Goal: Task Accomplishment & Management: Complete application form

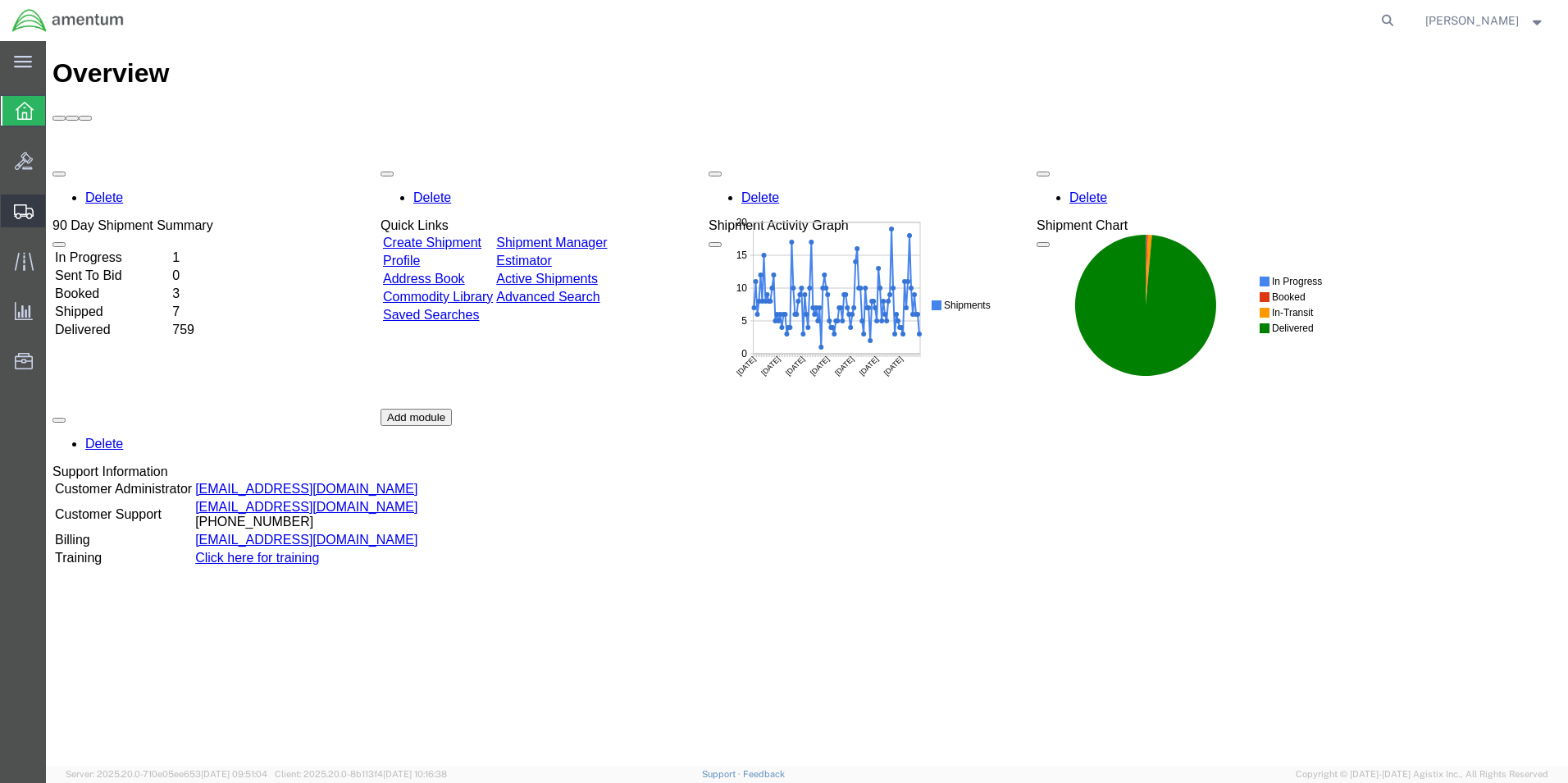
click at [0, 0] on span "Create Shipment" at bounding box center [0, 0] width 0 height 0
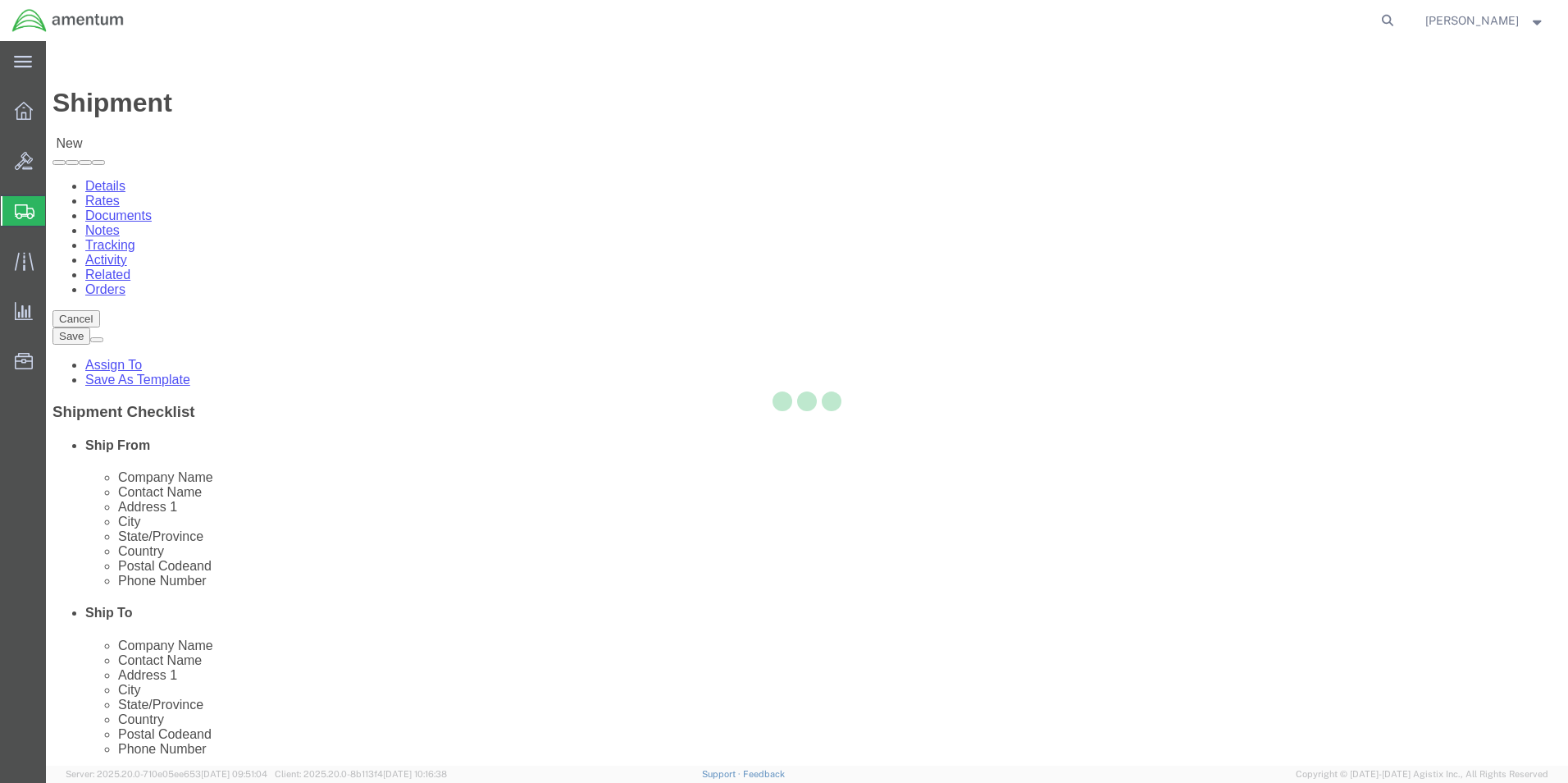
select select
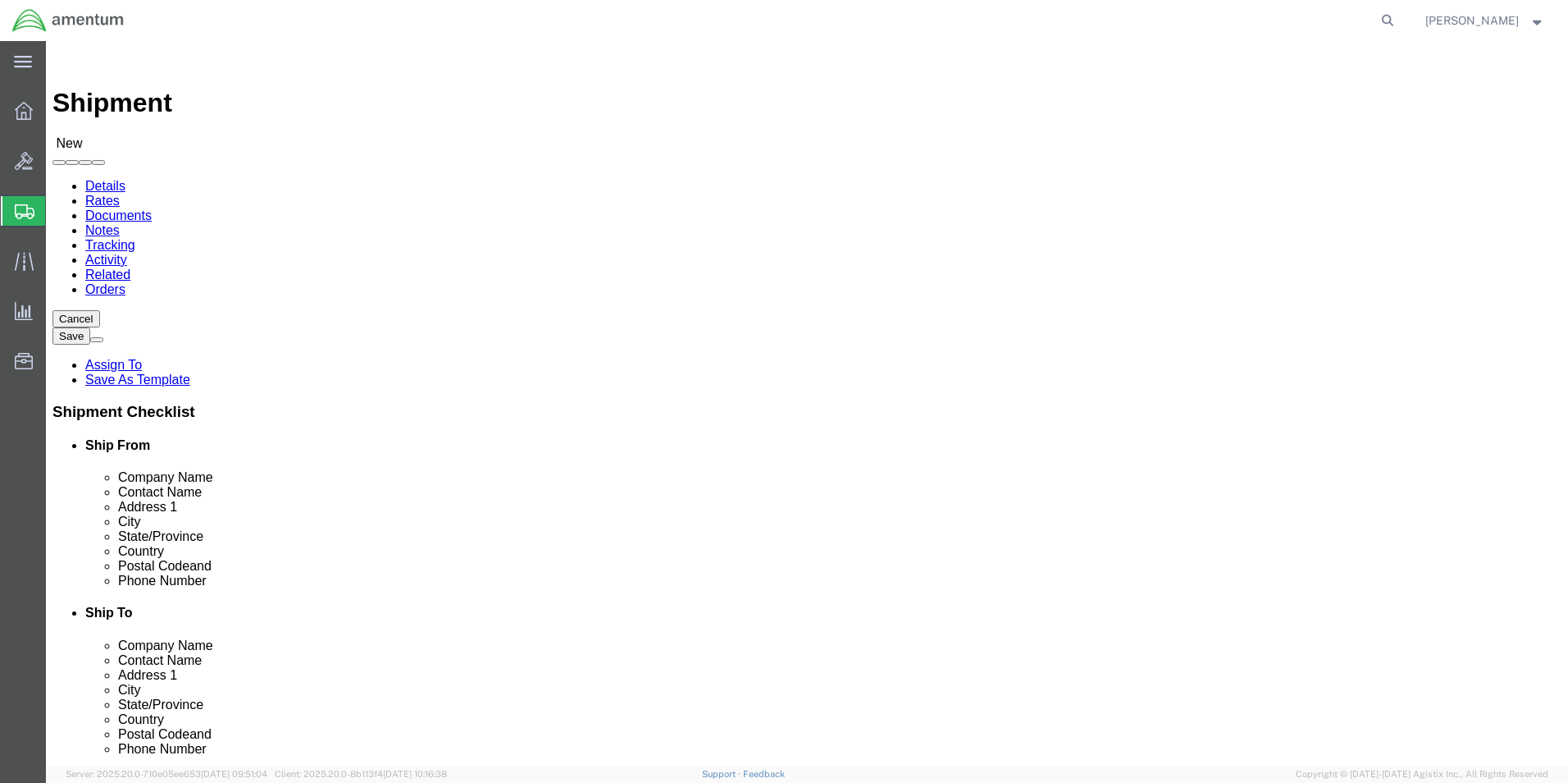
scroll to position [3200, 0]
select select "49940"
select select "[GEOGRAPHIC_DATA]"
select select "49945"
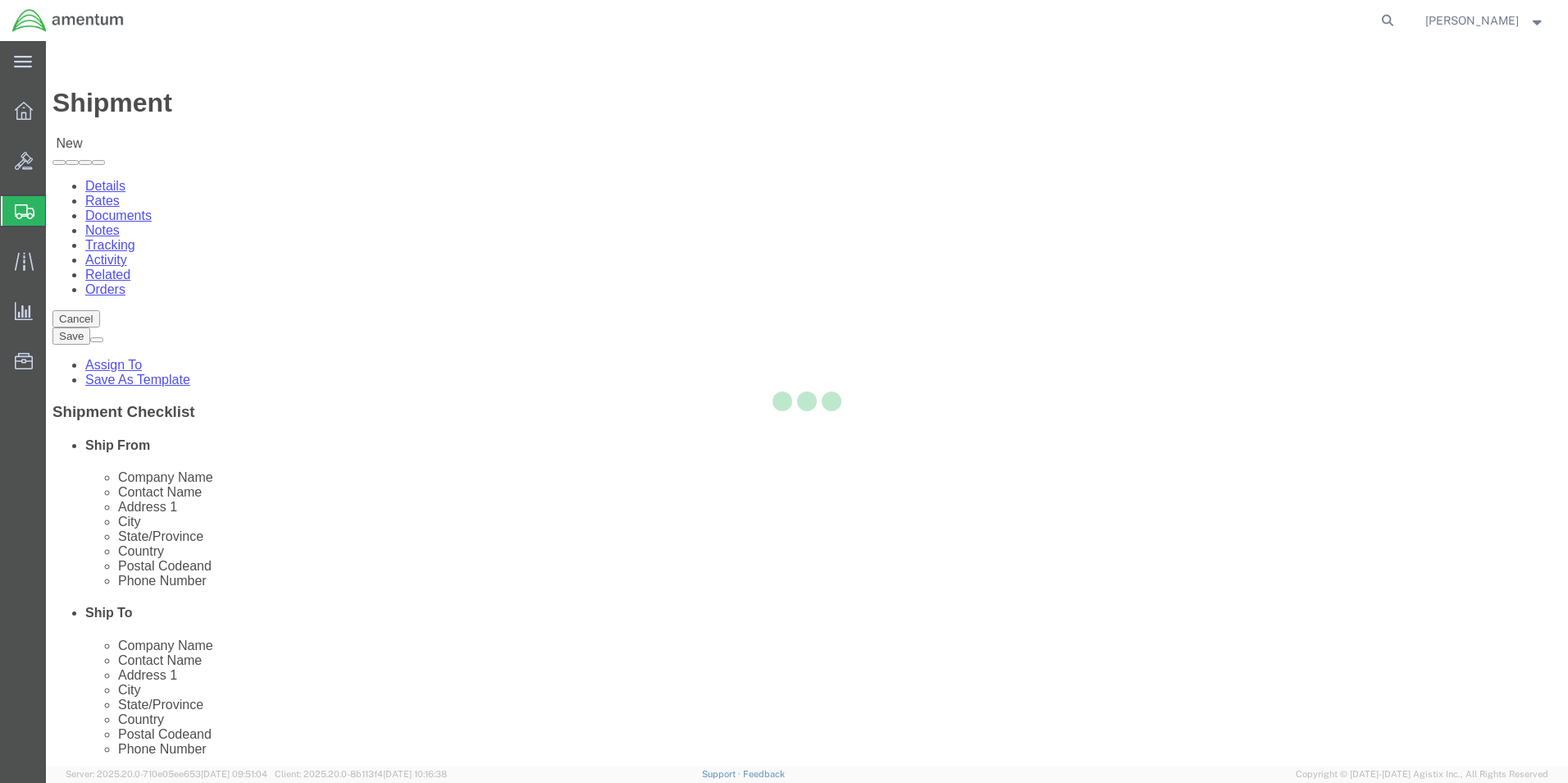
select select "[GEOGRAPHIC_DATA]"
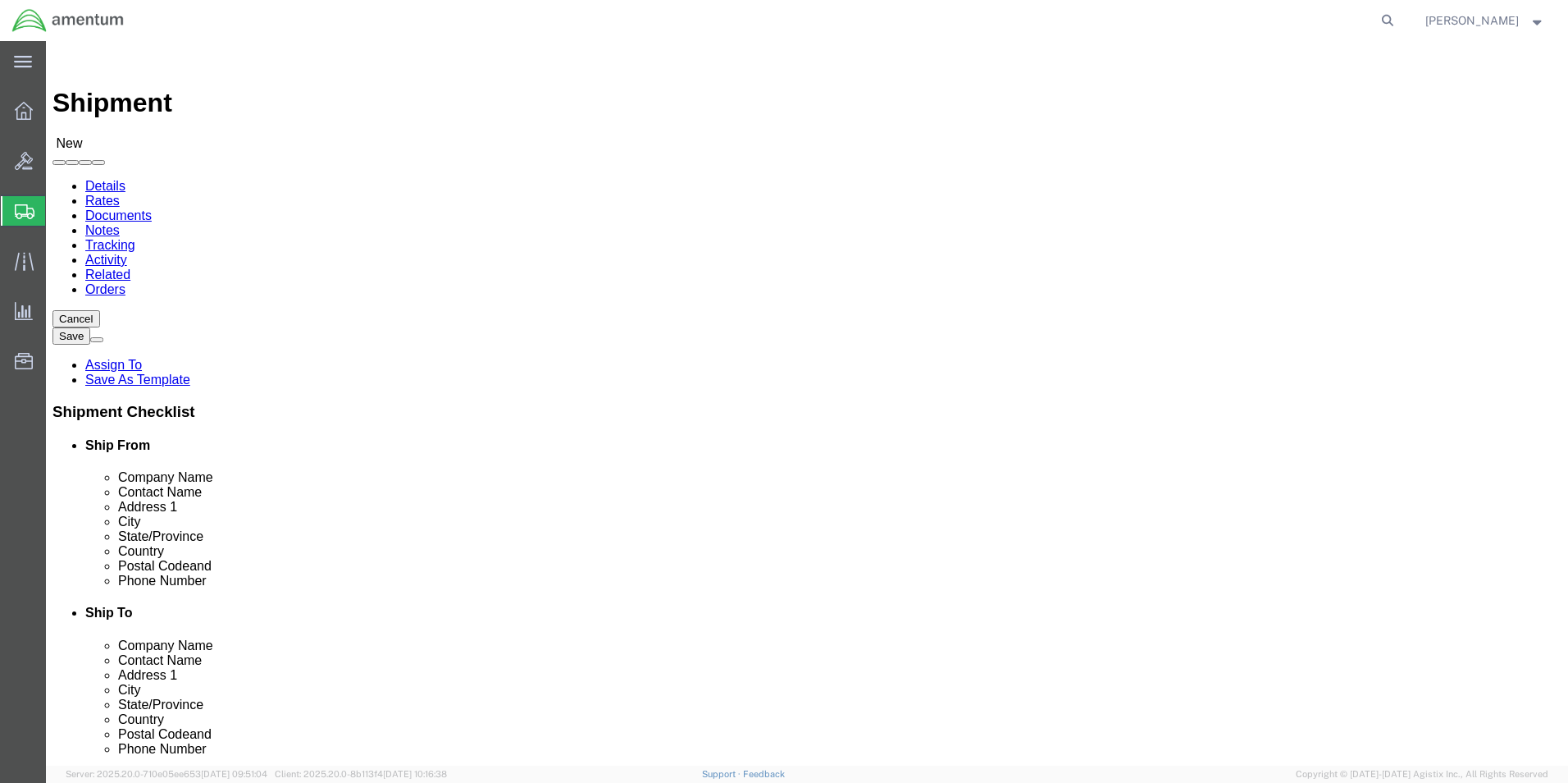
click input "text"
drag, startPoint x: 322, startPoint y: 337, endPoint x: 146, endPoint y: 346, distance: 176.2
click div "Contact Name"
type input "[PERSON_NAME]"
click input "text"
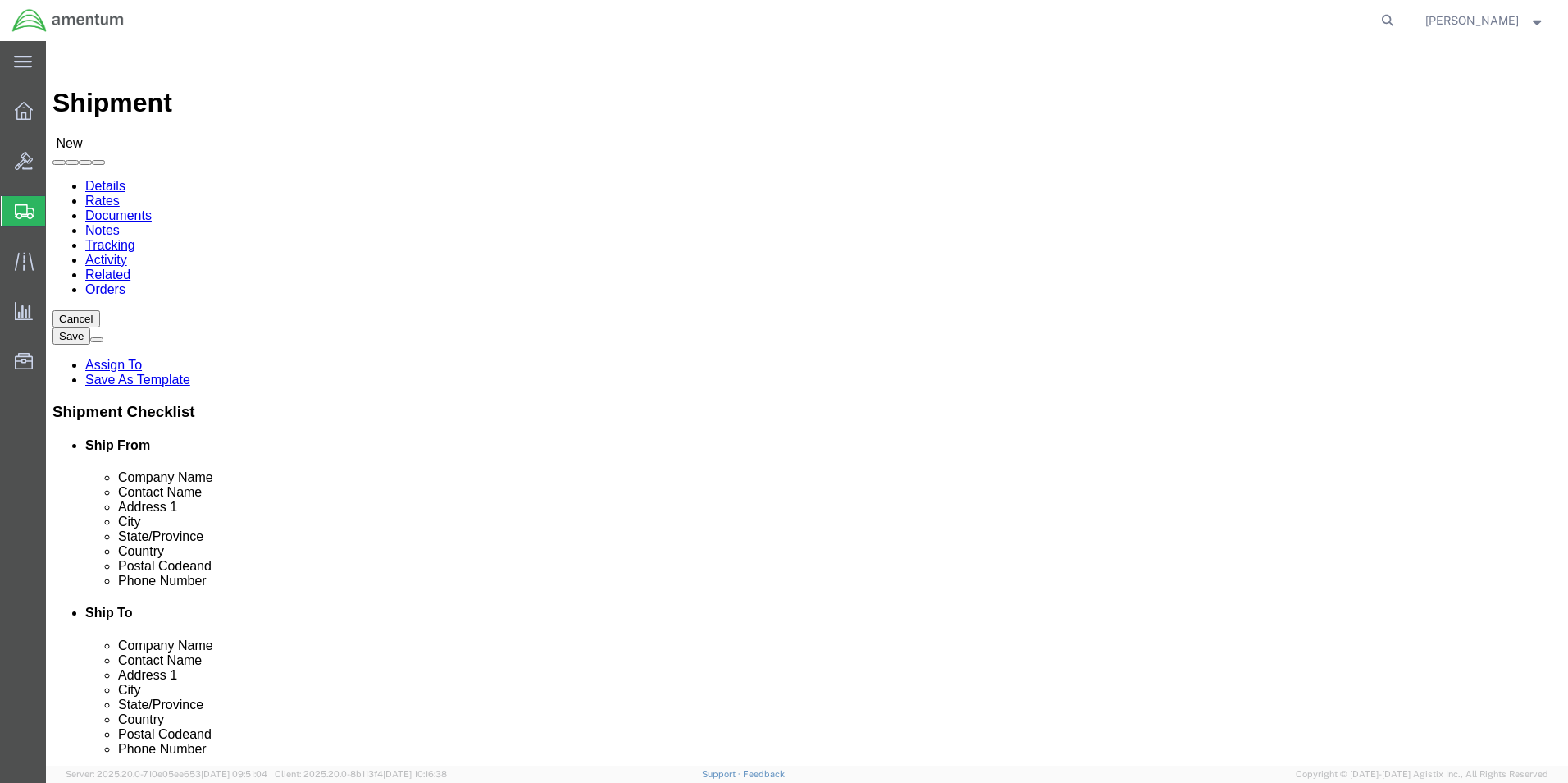
scroll to position [246, 0]
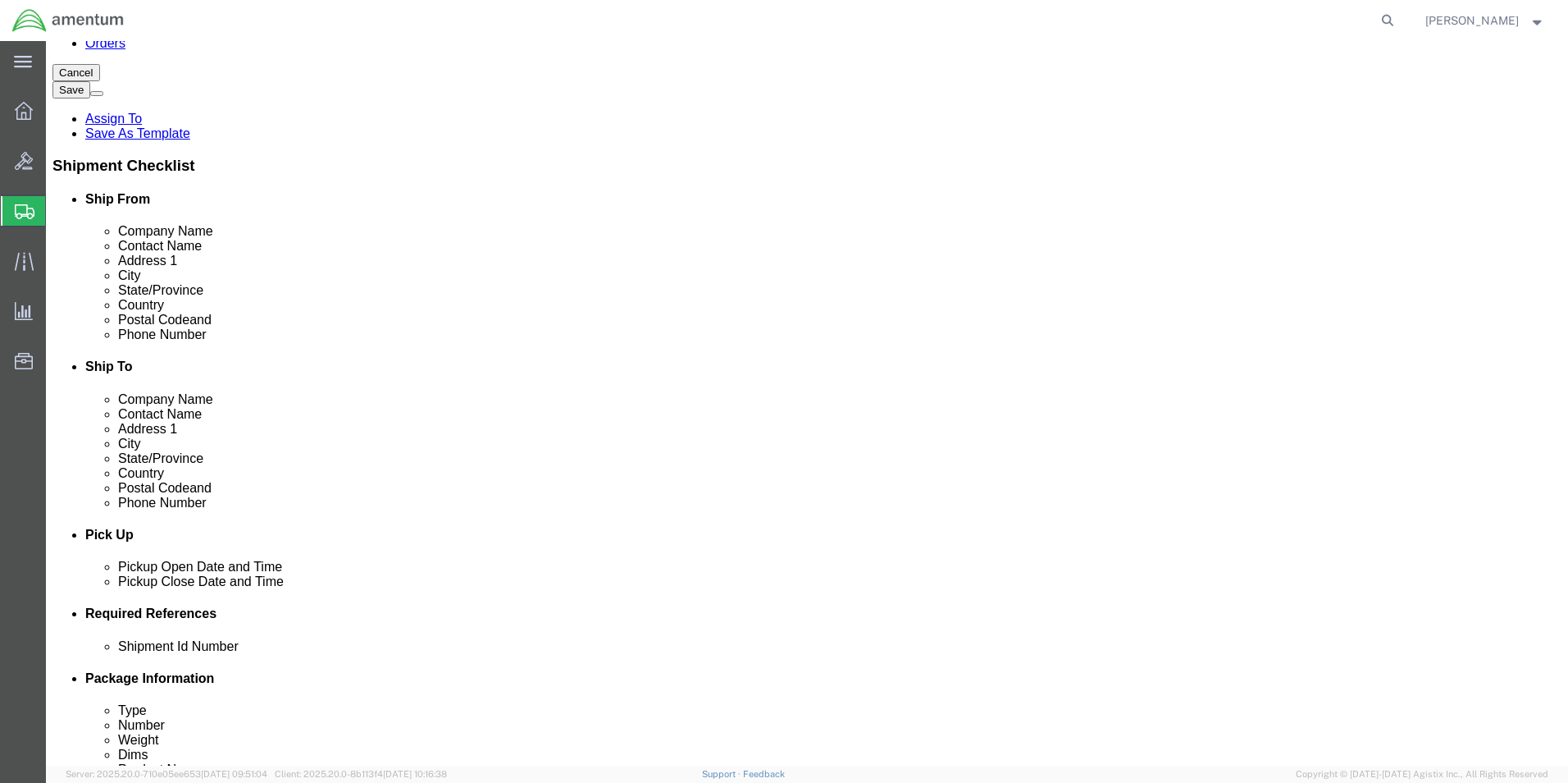
type input "[PERSON_NAME][EMAIL_ADDRESS][PERSON_NAME][DOMAIN_NAME]"
click div "[DATE] 10:00 AM"
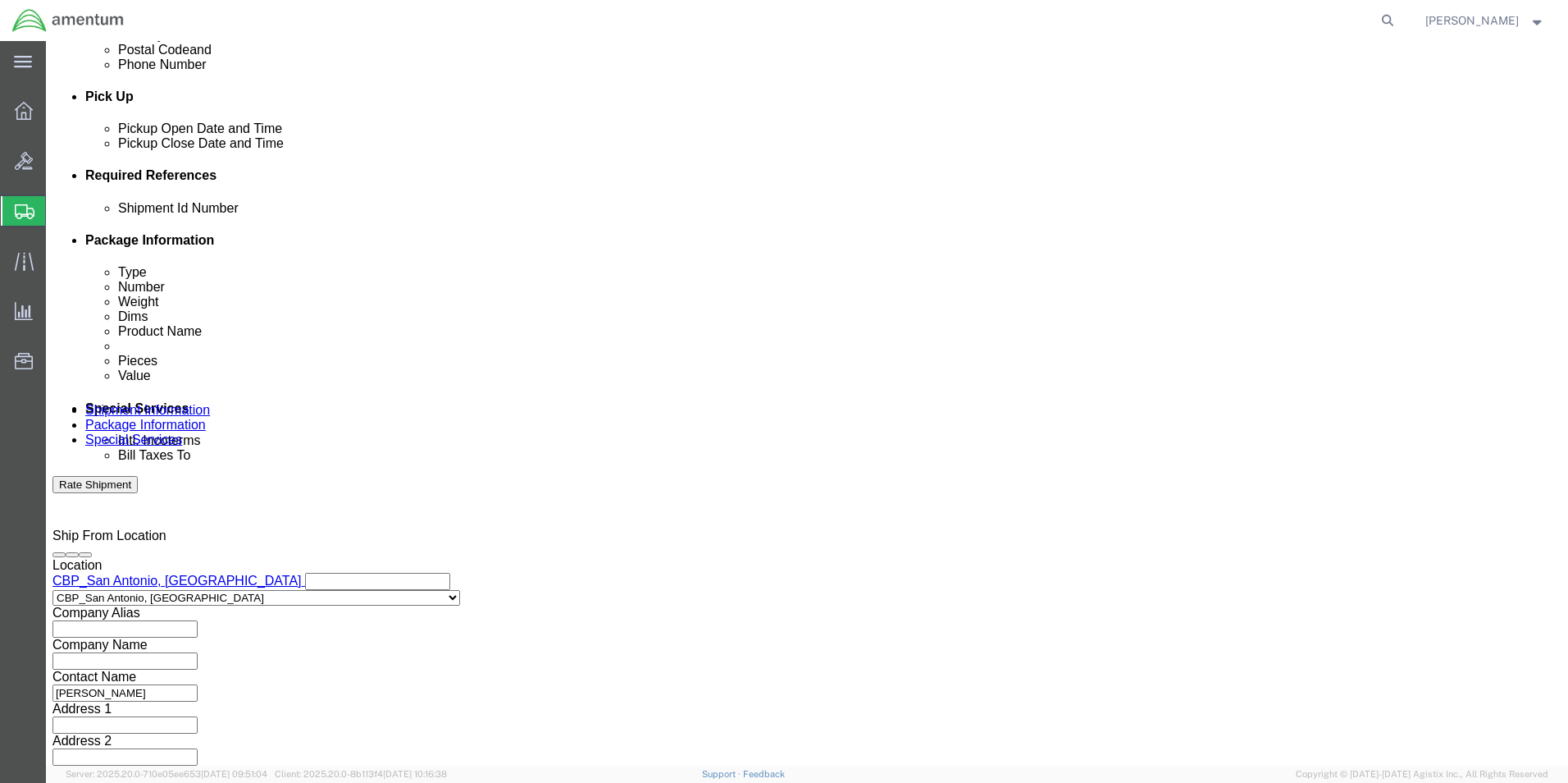
click input "2:00 AM"
type input "2:00 PM"
click button "Apply"
click button "Add reference"
click select "Select Account Type Activity ID Airline Appointment Number ASN Batch Request # …"
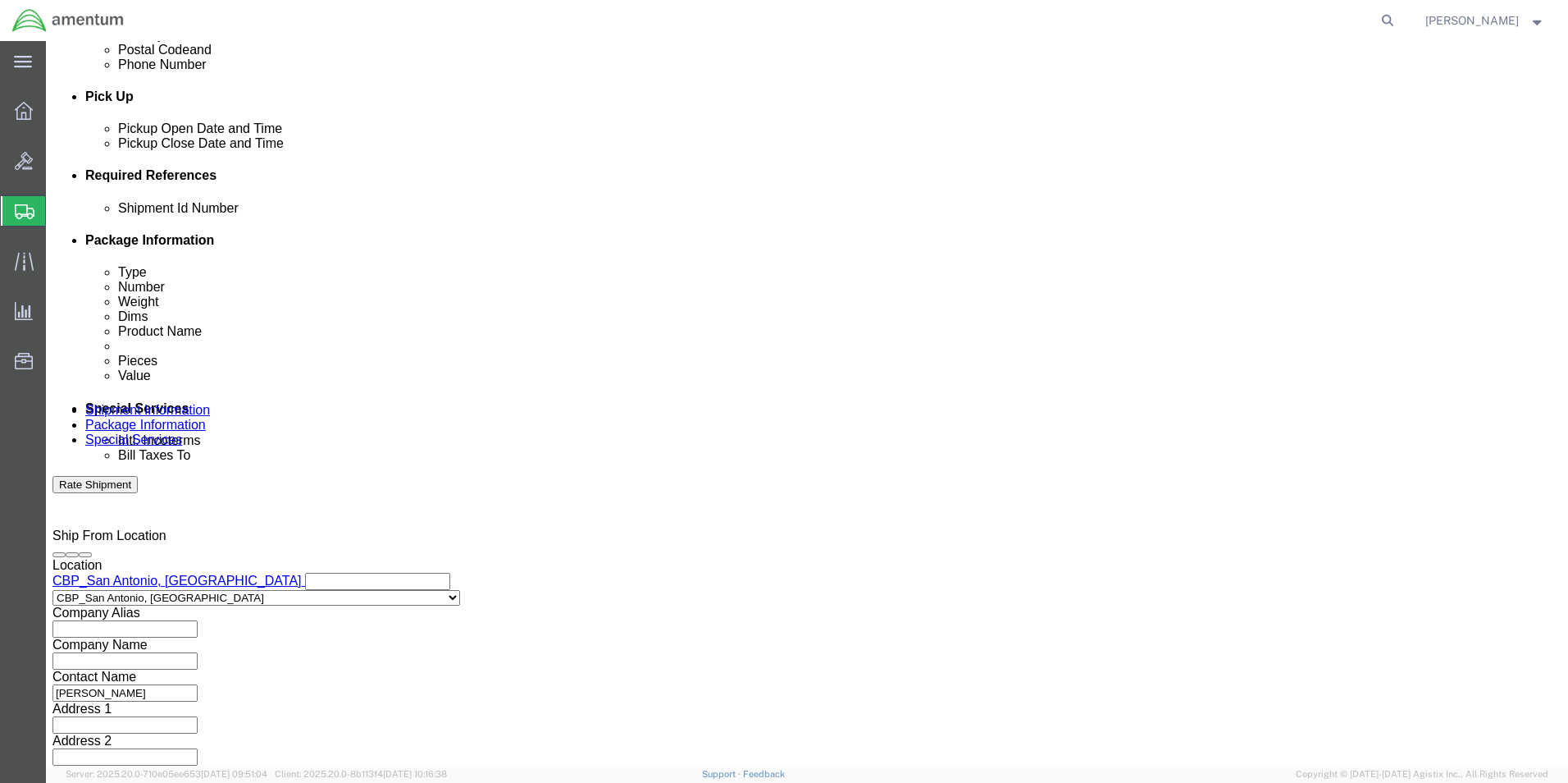
select select "CUSTREF"
click select "Select Account Type Activity ID Airline Appointment Number ASN Batch Request # …"
click input "text"
type input "TRANSFER 532-006077"
click button "Add reference"
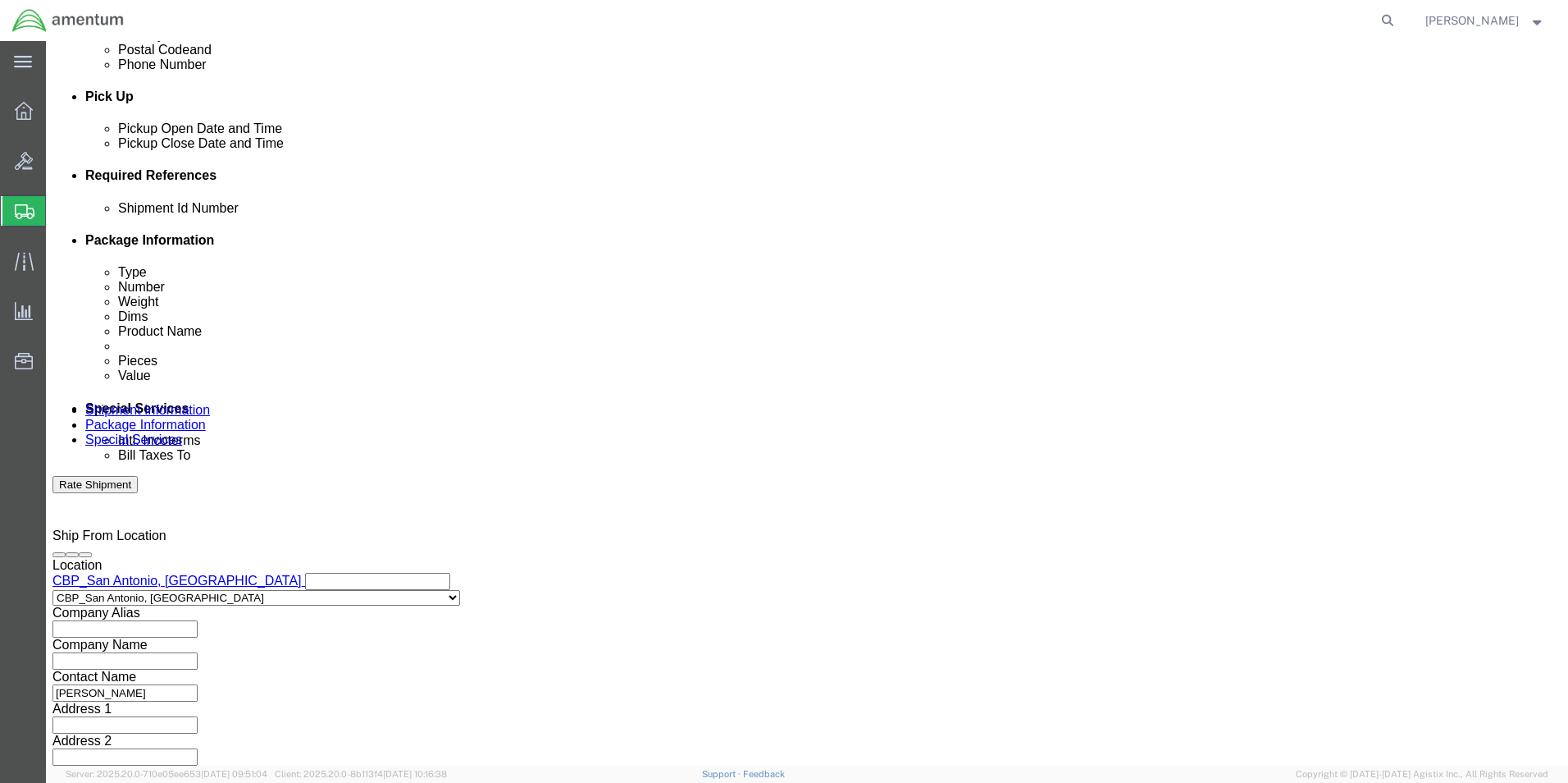
click select "Select Account Type Activity ID Airline Appointment Number ASN Batch Request # …"
select select "DEPT"
click select "Select Account Type Activity ID Airline Appointment Number ASN Batch Request # …"
click input "text"
type input "CBP"
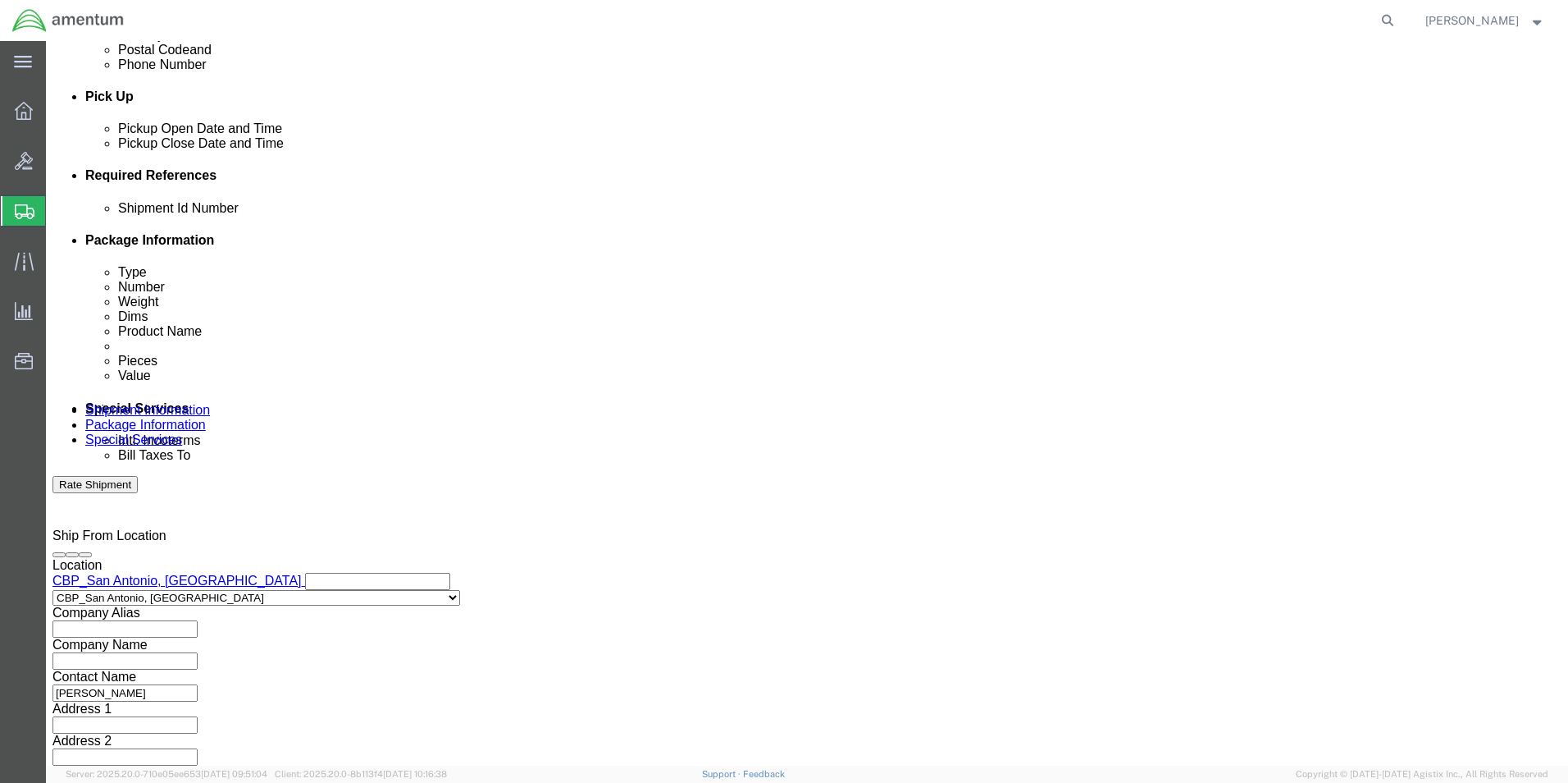
click button "Add reference"
click select "Select Account Type Activity ID Airline Appointment Number ASN Batch Request # …"
select select "PROJNUM"
click select "Select Account Type Activity ID Airline Appointment Number ASN Batch Request # …"
click input "text"
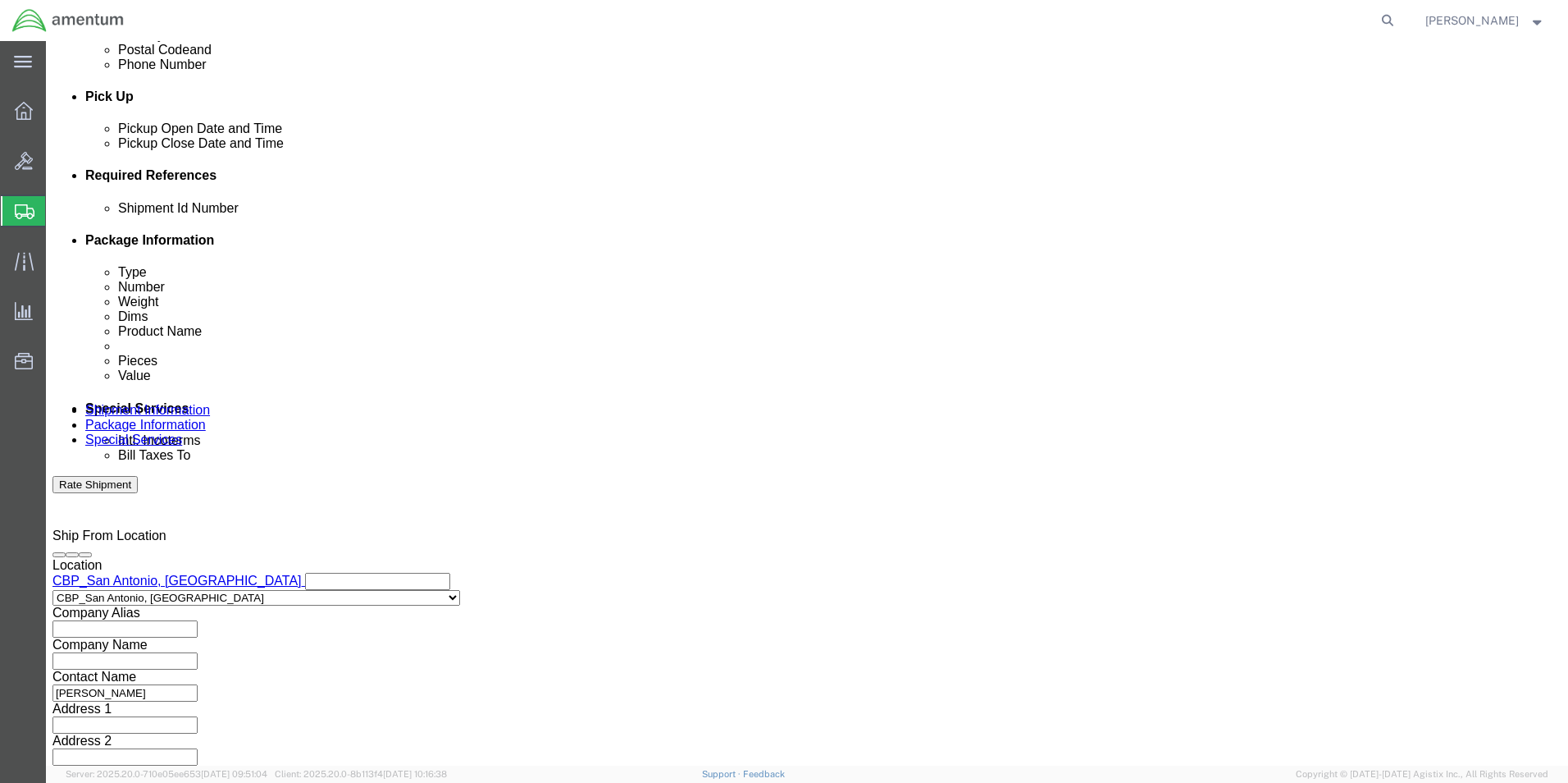
scroll to position [0, 28]
type input "6118.03.03.2219.000.WST.0000"
click select "Select Air Less than Truckload Multi-Leg Ocean Freight Rail Small Parcel Truckl…"
select select "SMAL"
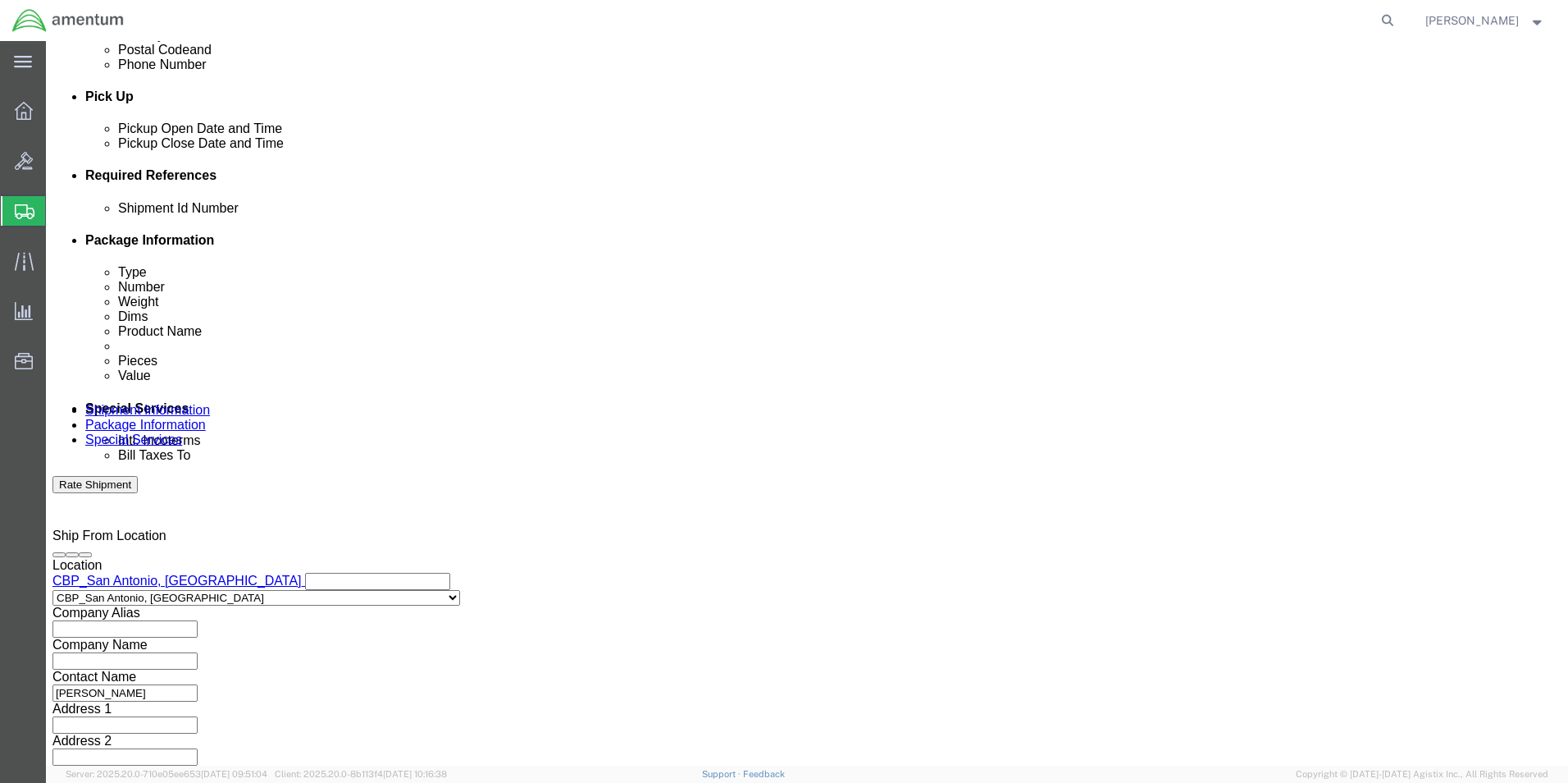
click select "Select Air Less than Truckload Multi-Leg Ocean Freight Rail Small Parcel Truckl…"
click button "Continue"
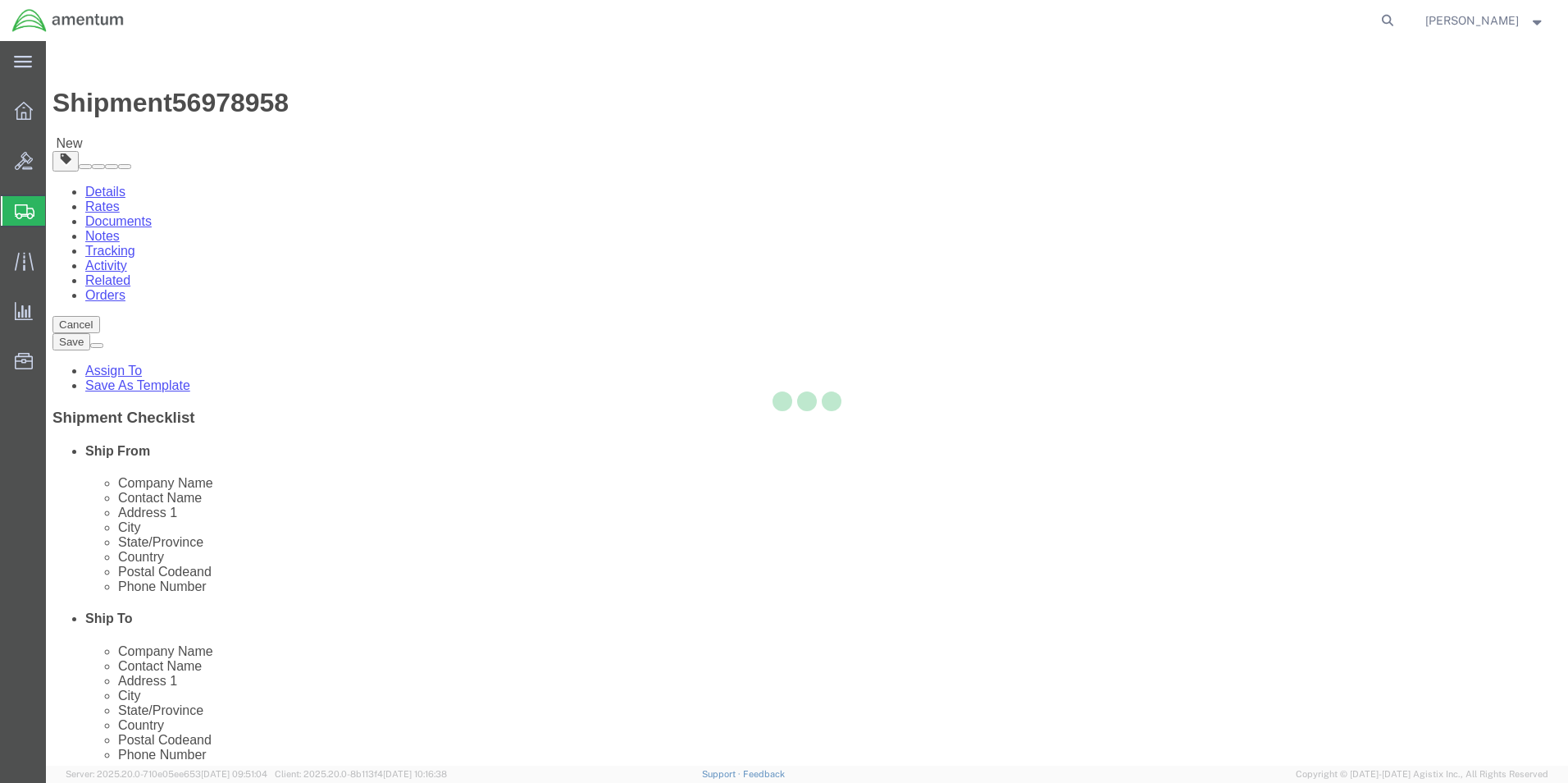
select select "YRPK"
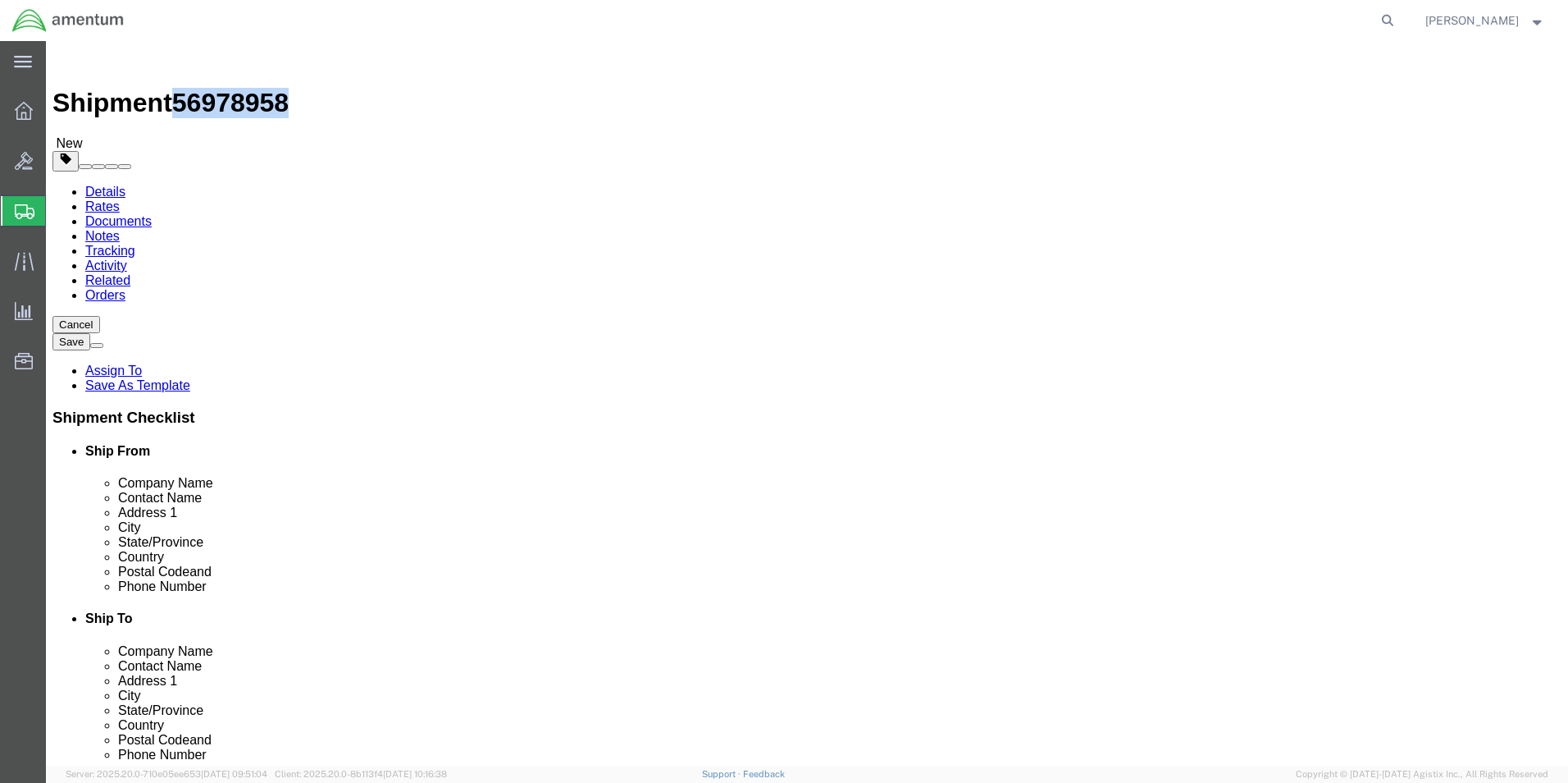
drag, startPoint x: 222, startPoint y: 21, endPoint x: 141, endPoint y: 22, distance: 81.0
click span "56978958"
copy span "56978958"
click button "Previous"
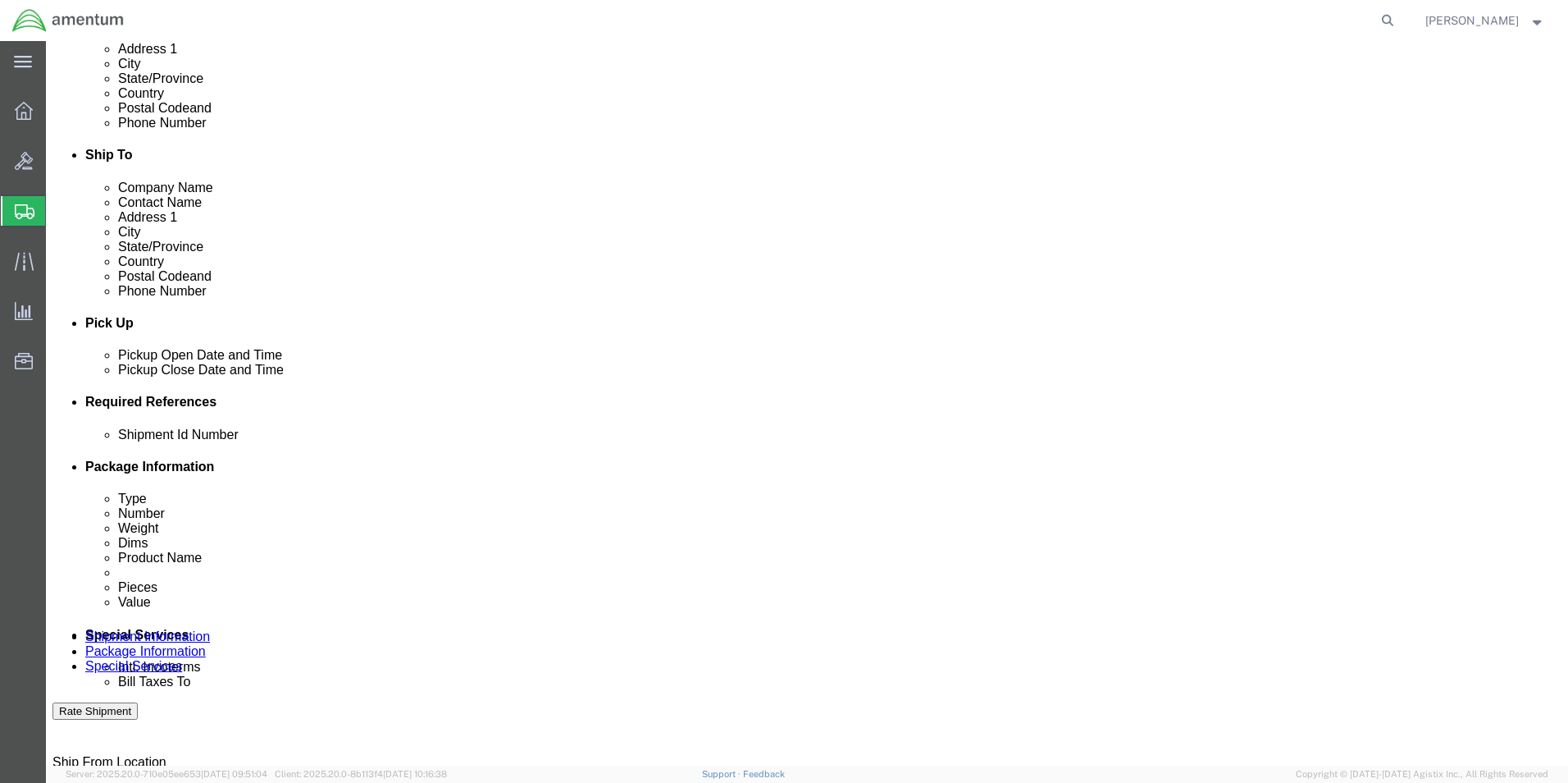
scroll to position [492, 0]
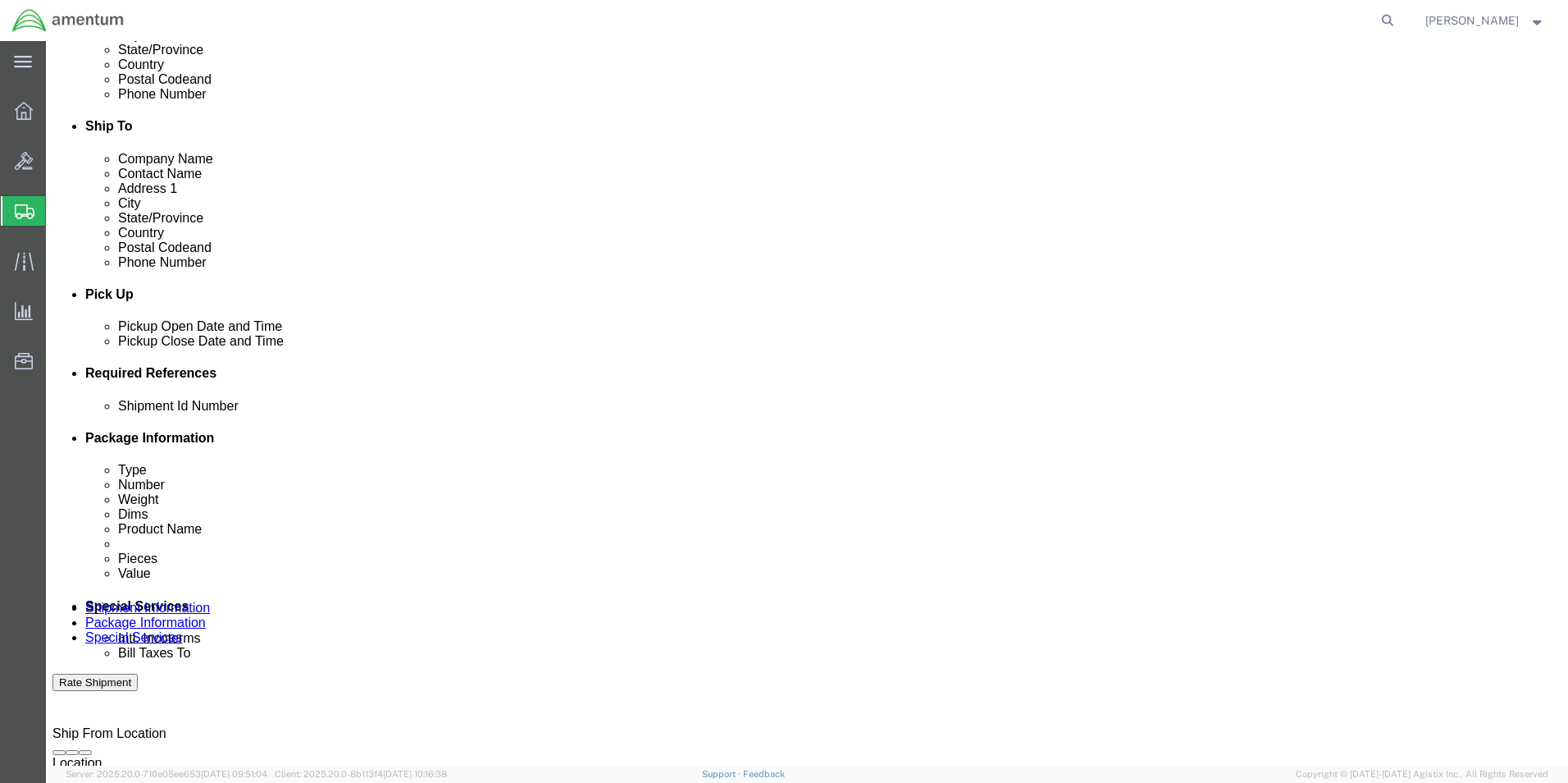
click input "text"
paste input "56978958"
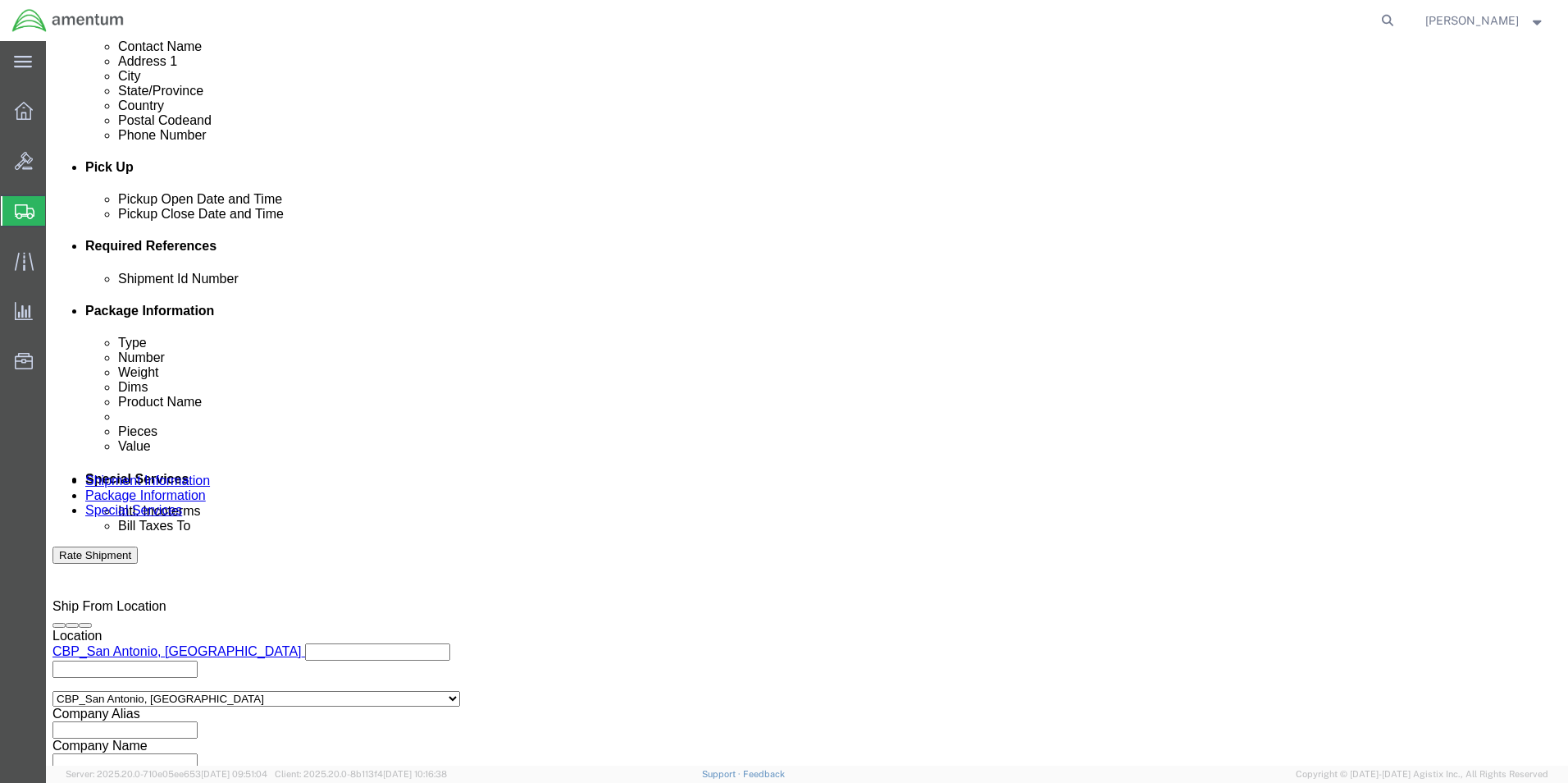
scroll to position [657, 0]
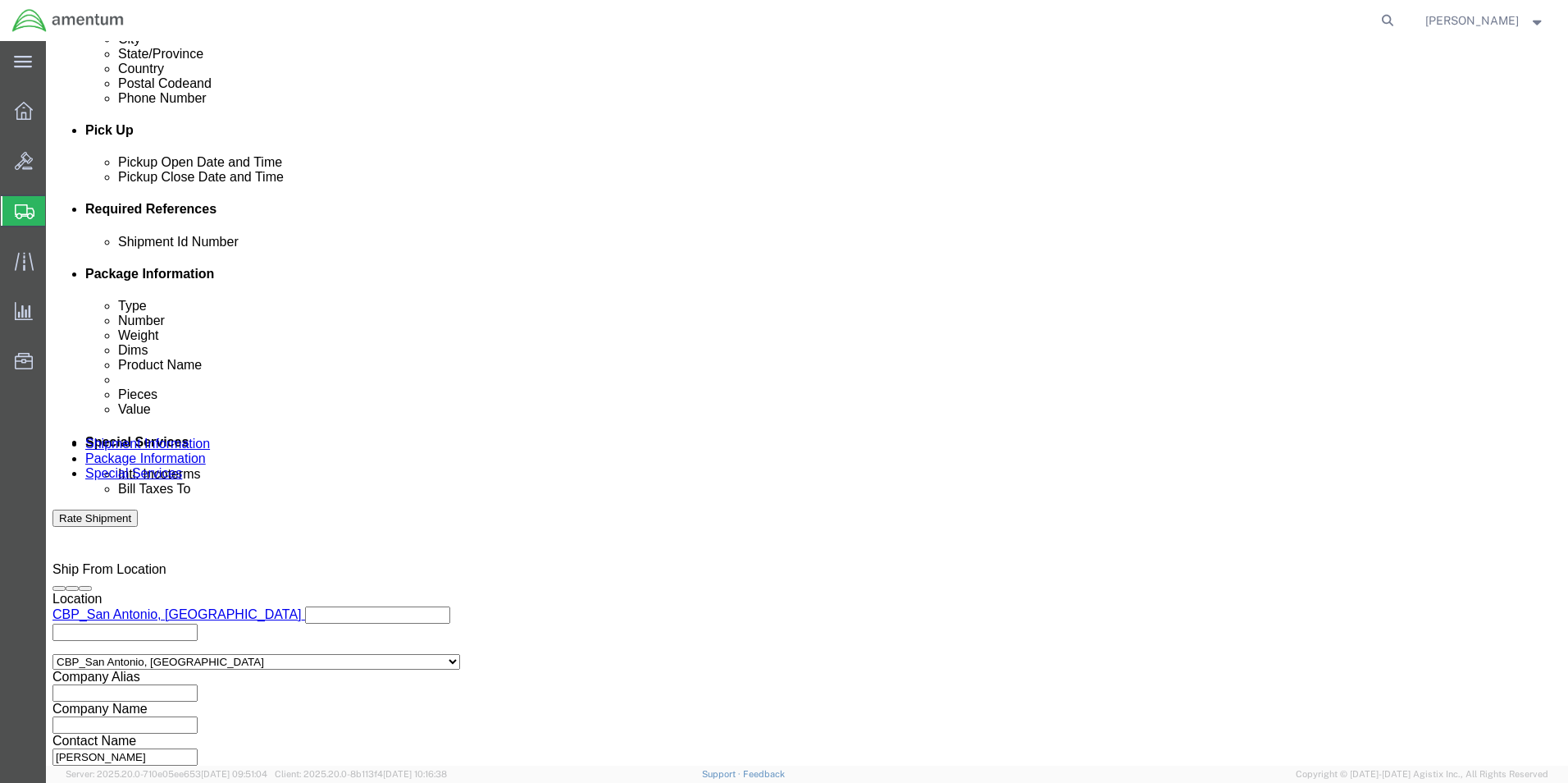
type input "56978958"
click button "Continue"
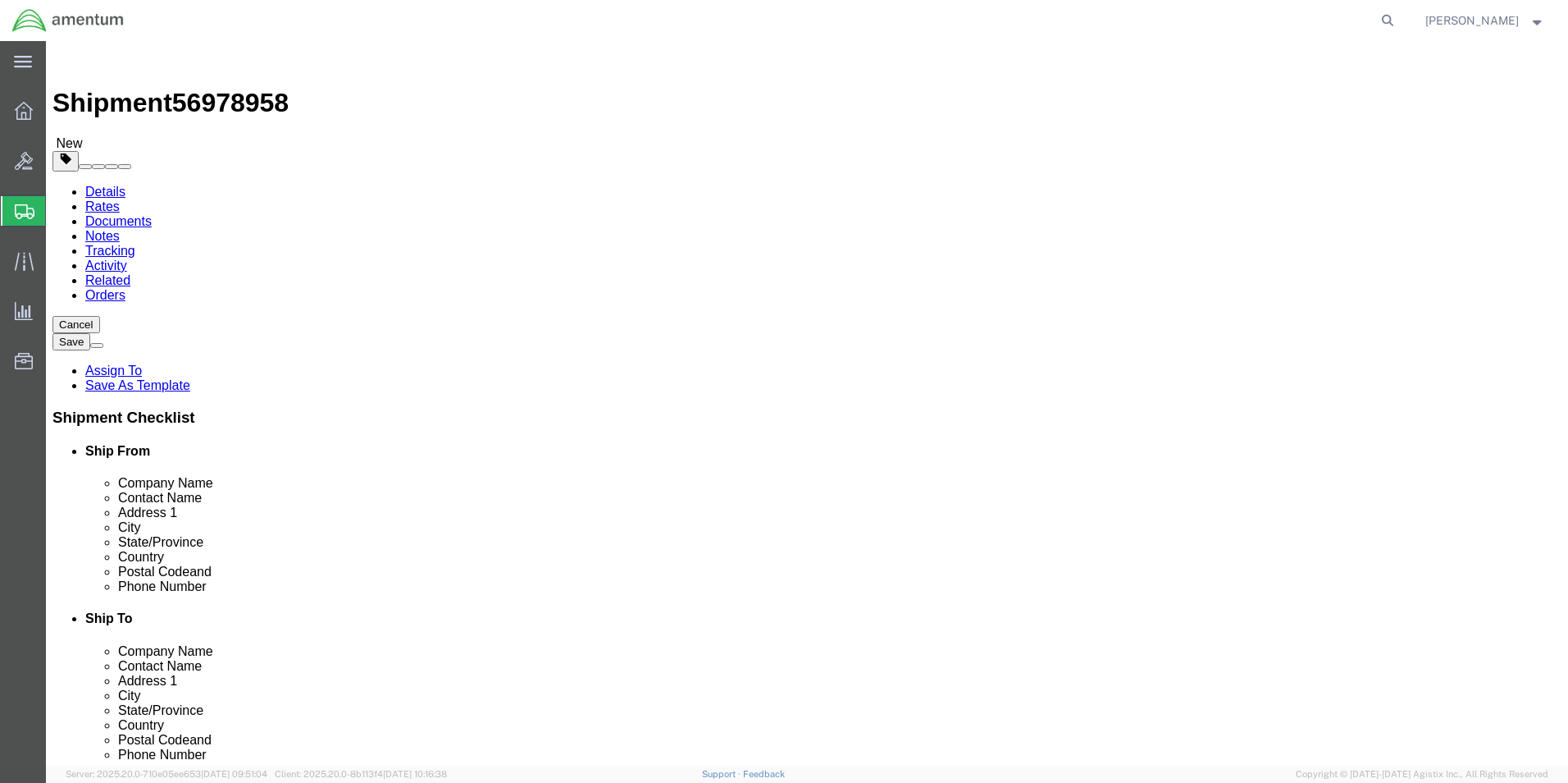
click input "text"
type input "8"
type input "6"
type input "5"
click input "0.00"
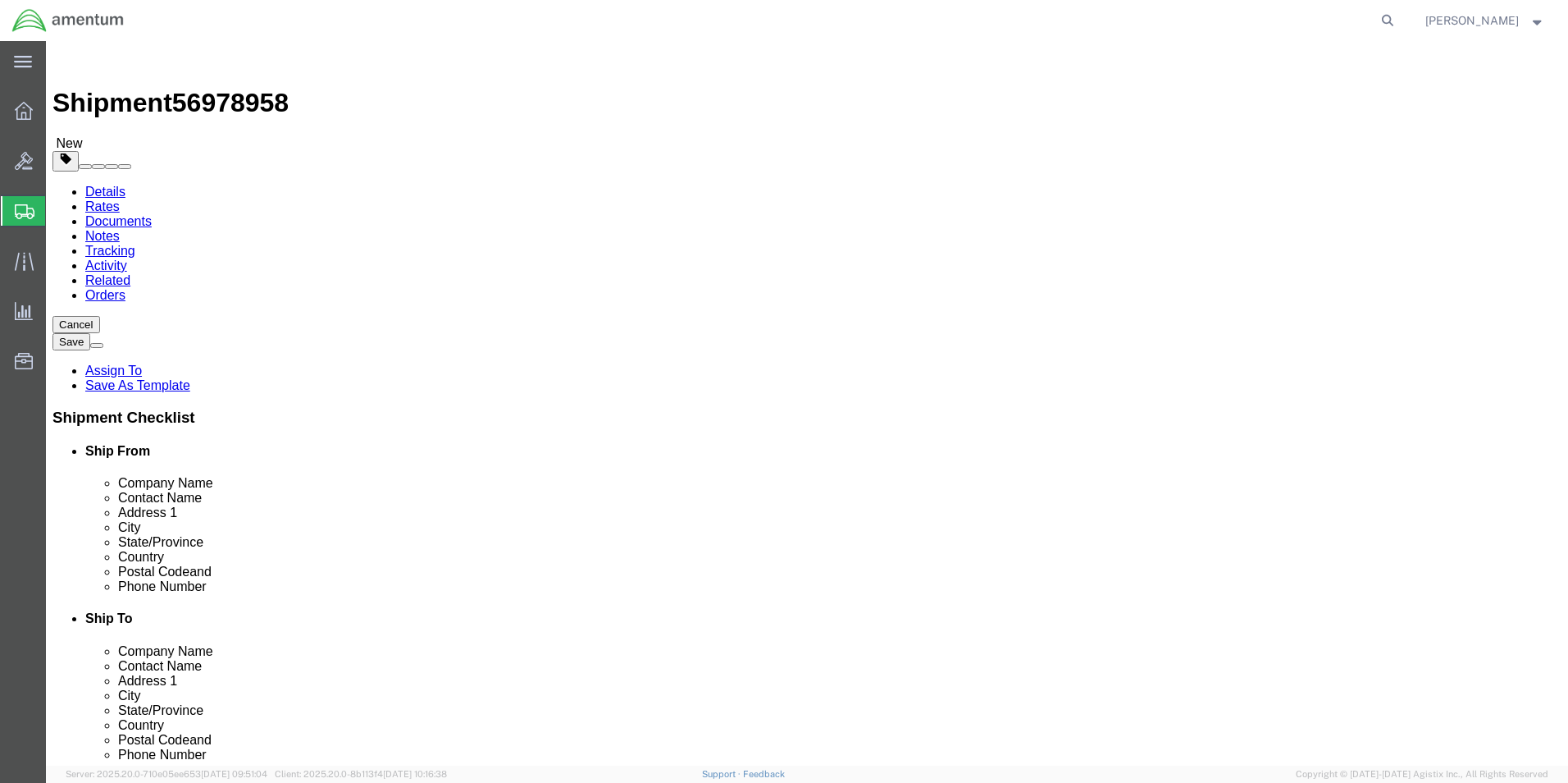
drag, startPoint x: 217, startPoint y: 383, endPoint x: 125, endPoint y: 368, distance: 93.2
click div "Weight 0.00 Select kgs lbs Ship. t°"
type input "1.4"
click link "Add Content"
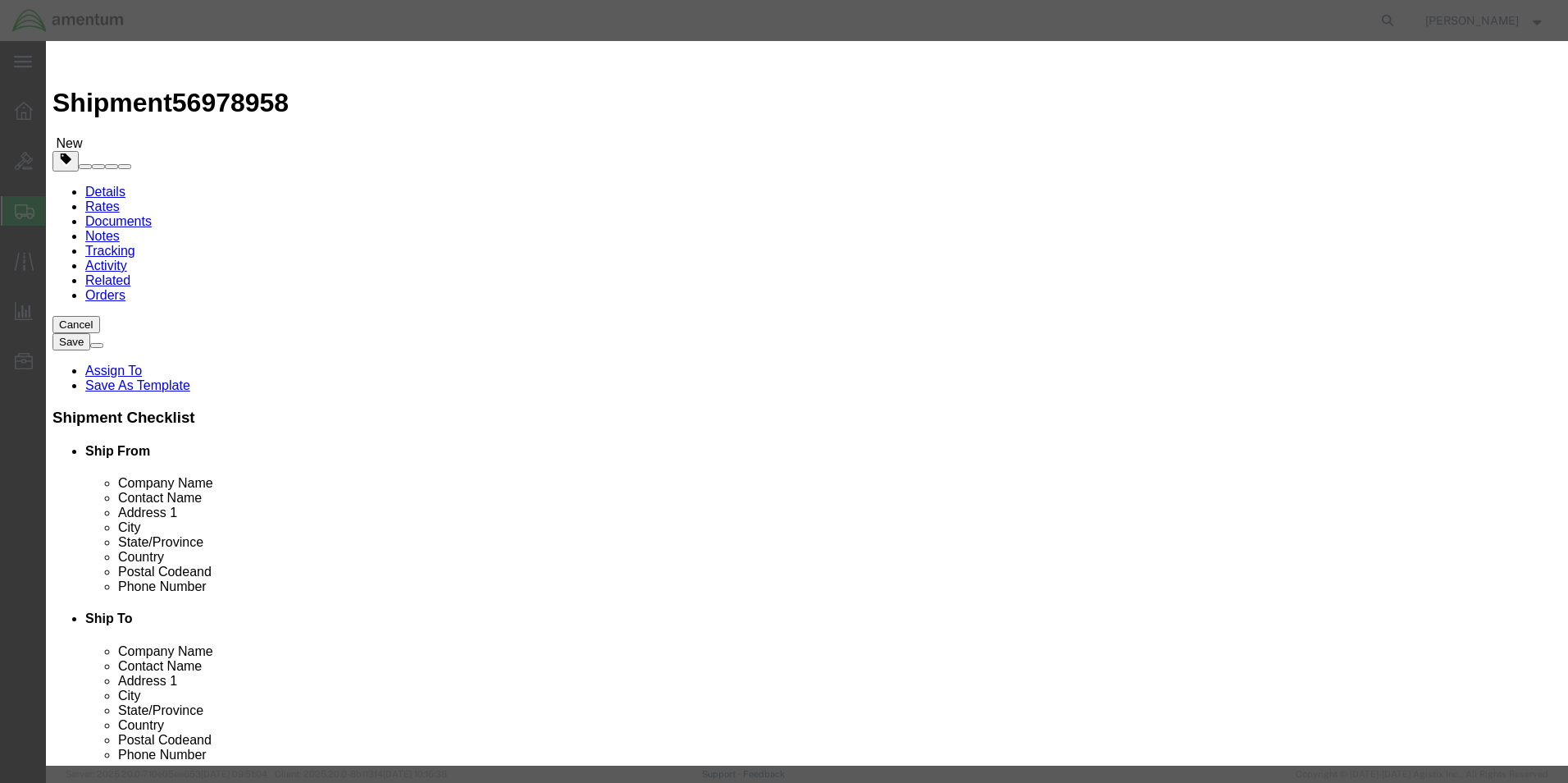
drag, startPoint x: 546, startPoint y: 166, endPoint x: 500, endPoint y: 124, distance: 62.3
click input "text"
type input "350A37-1126-03 SCISSORLINK"
click div "Product Name 350A37-1126-03 SCISSORLINK Pieces 0 Select Bag Barrels 100Board Fe…"
drag, startPoint x: 505, startPoint y: 162, endPoint x: 280, endPoint y: 149, distance: 225.4
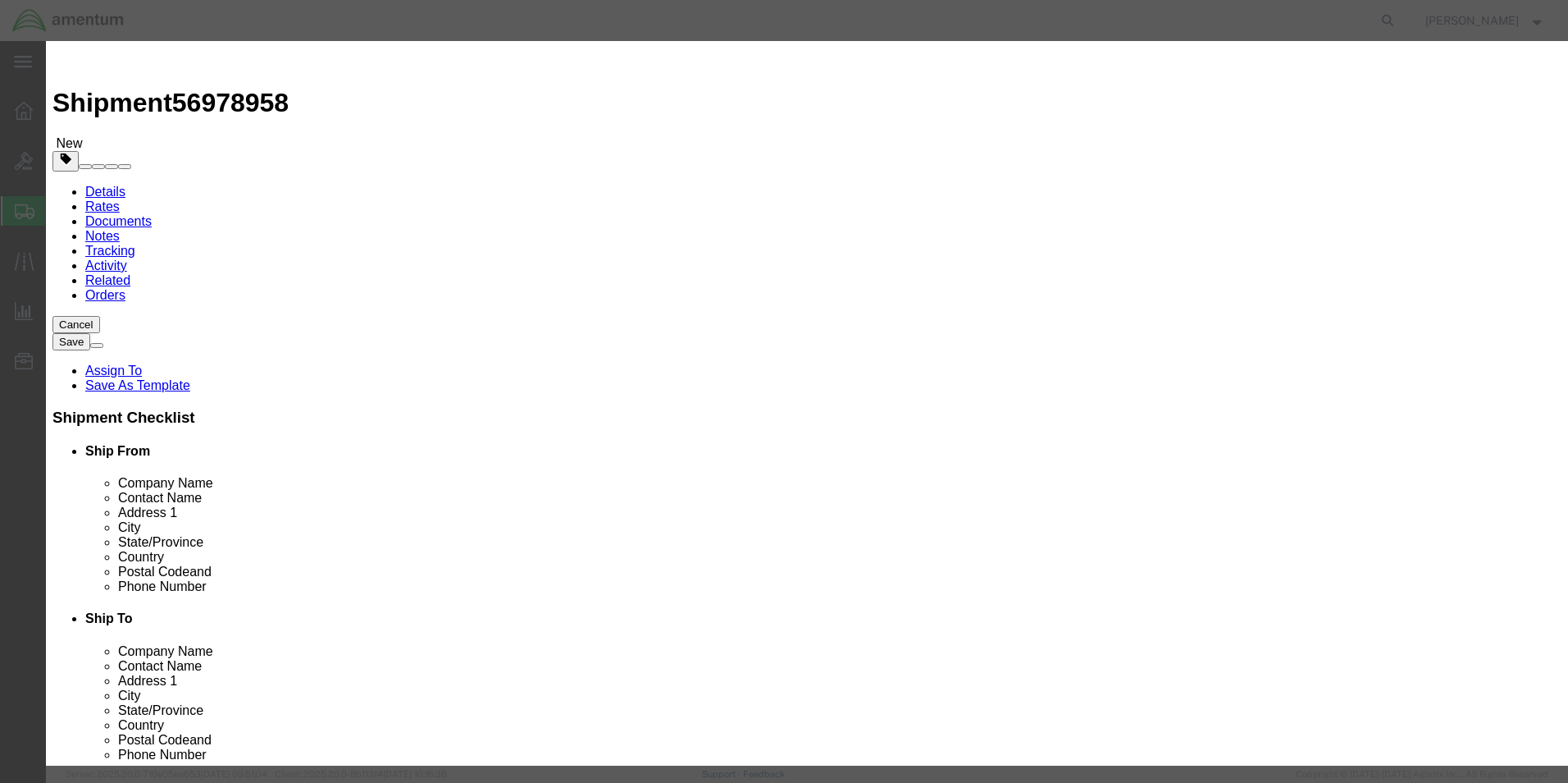
click div "Pieces 0 Select Bag Barrels 100Board Feet Bottle Box Blister Pack Carats Can Ca…"
type input "1"
click input "text"
type input "500"
click textarea
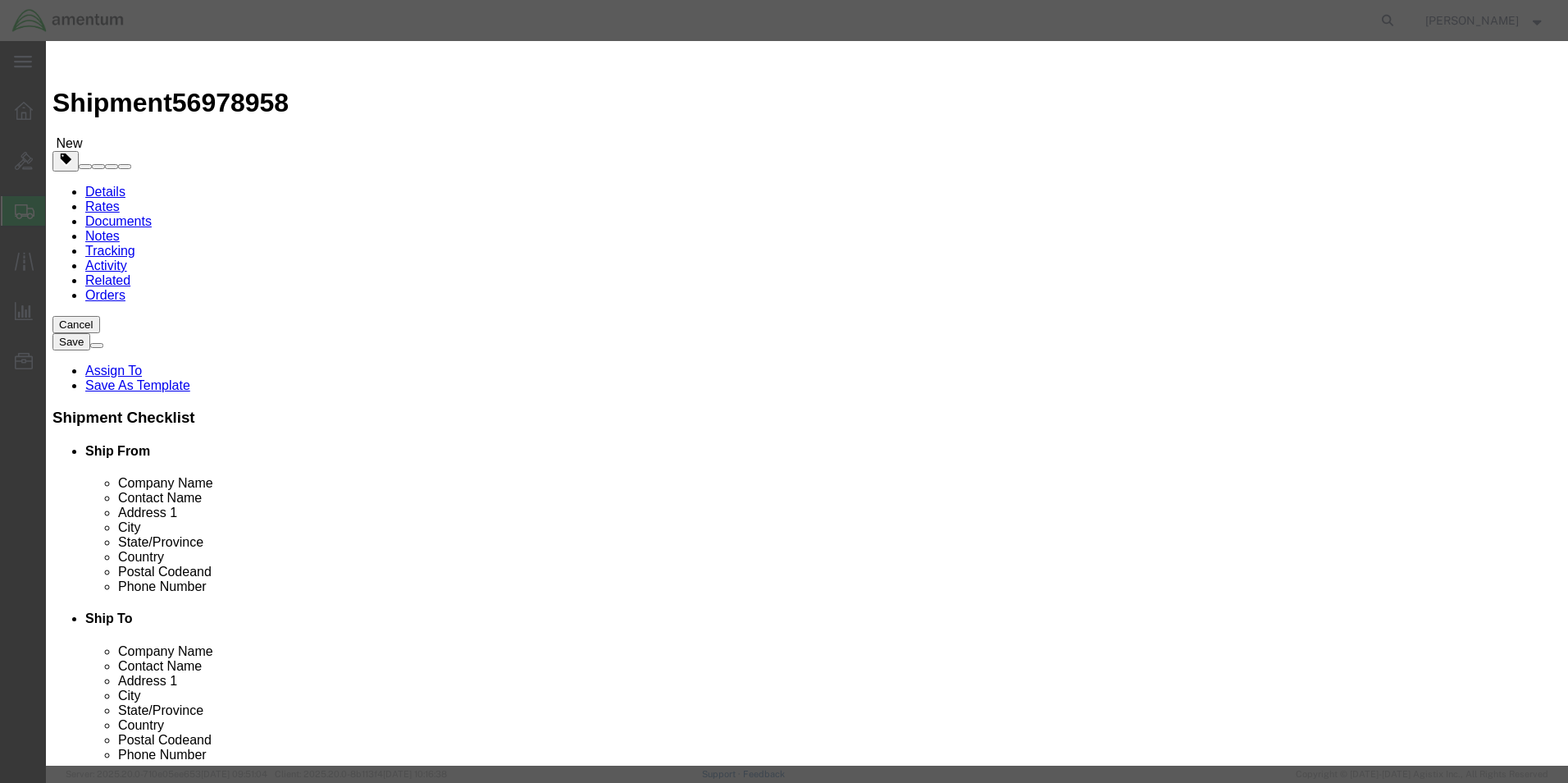
type textarea "SN: SD2463"
click button "Save & Close"
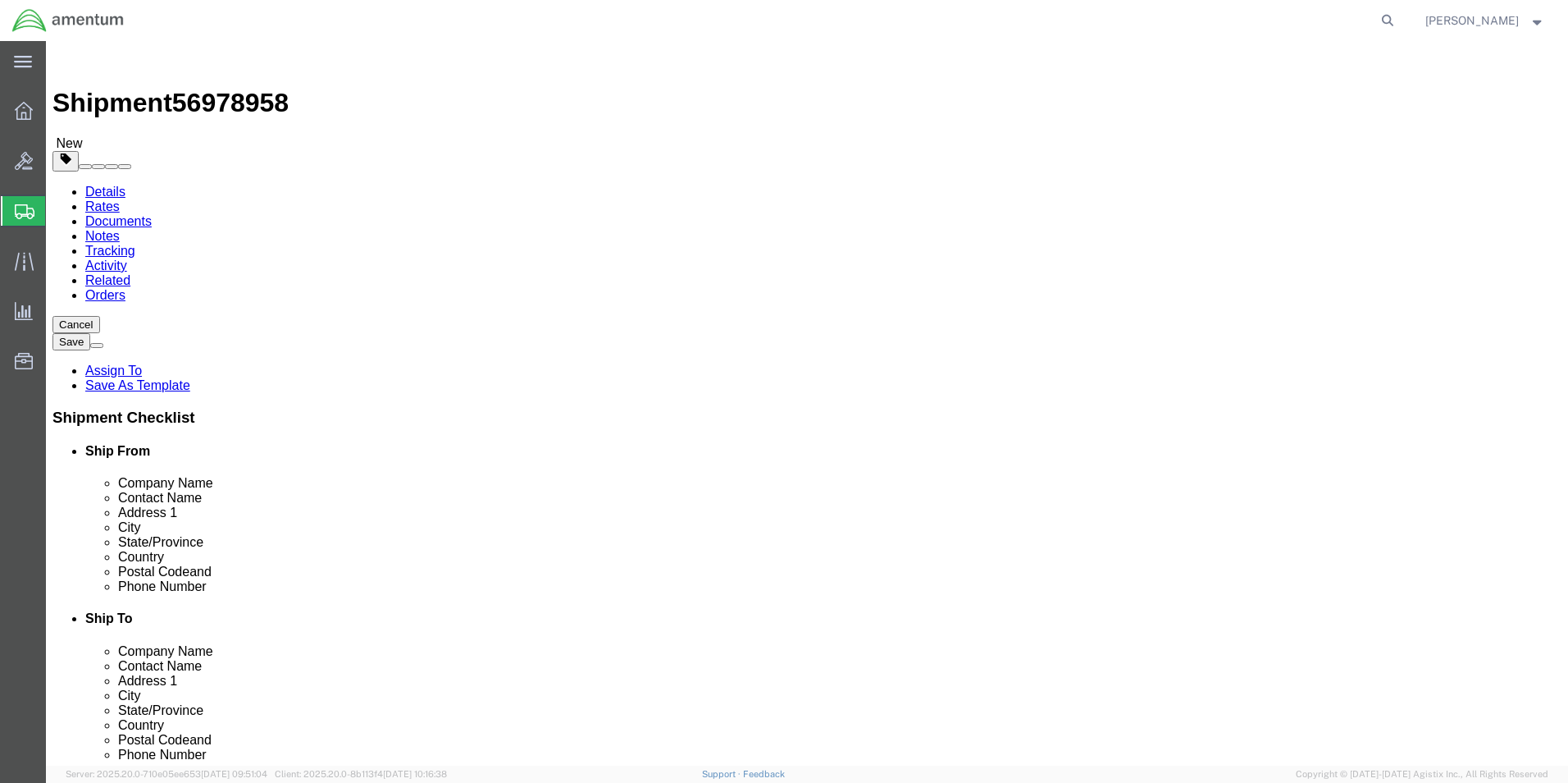
click button "Continue"
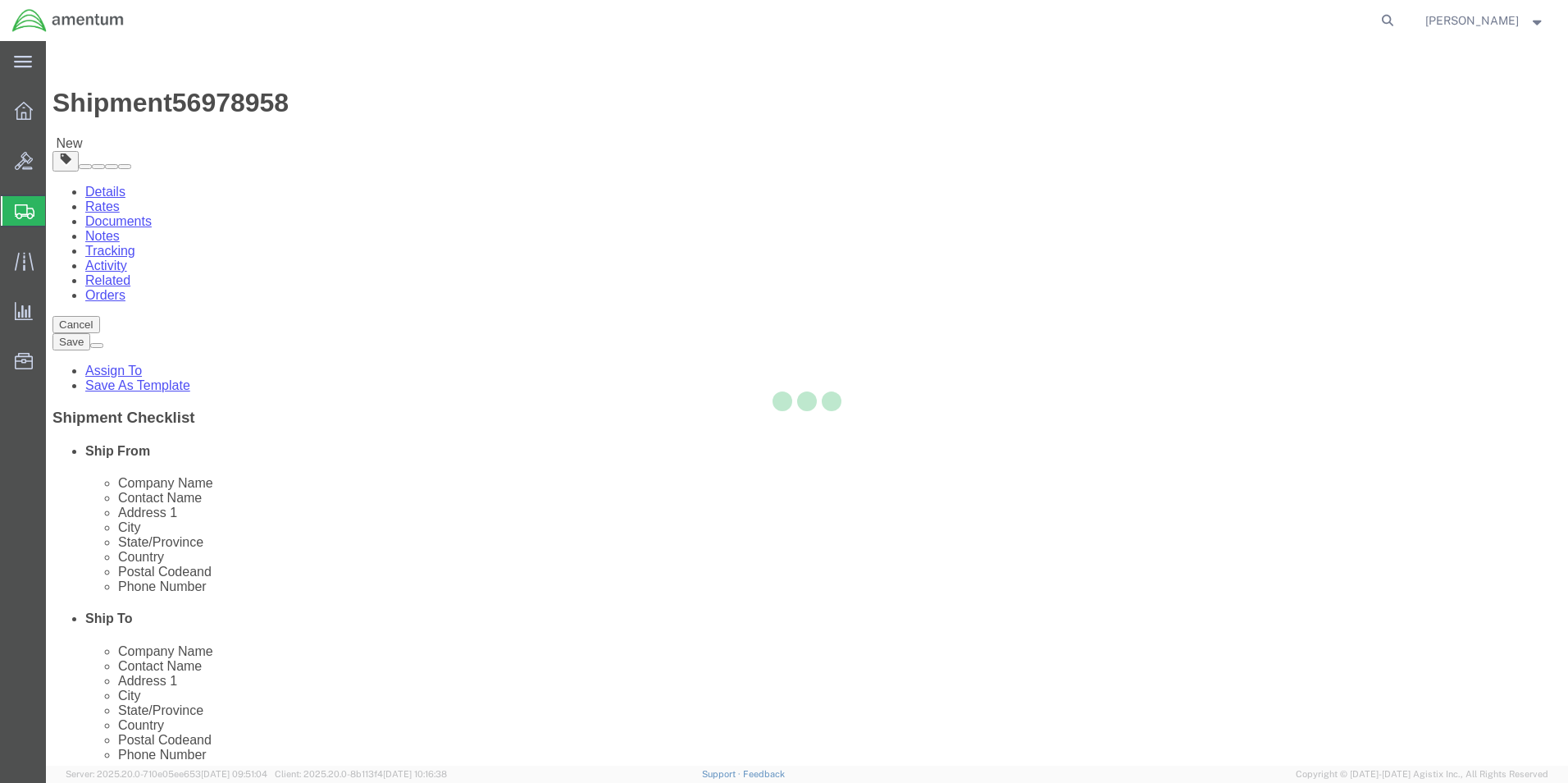
select select
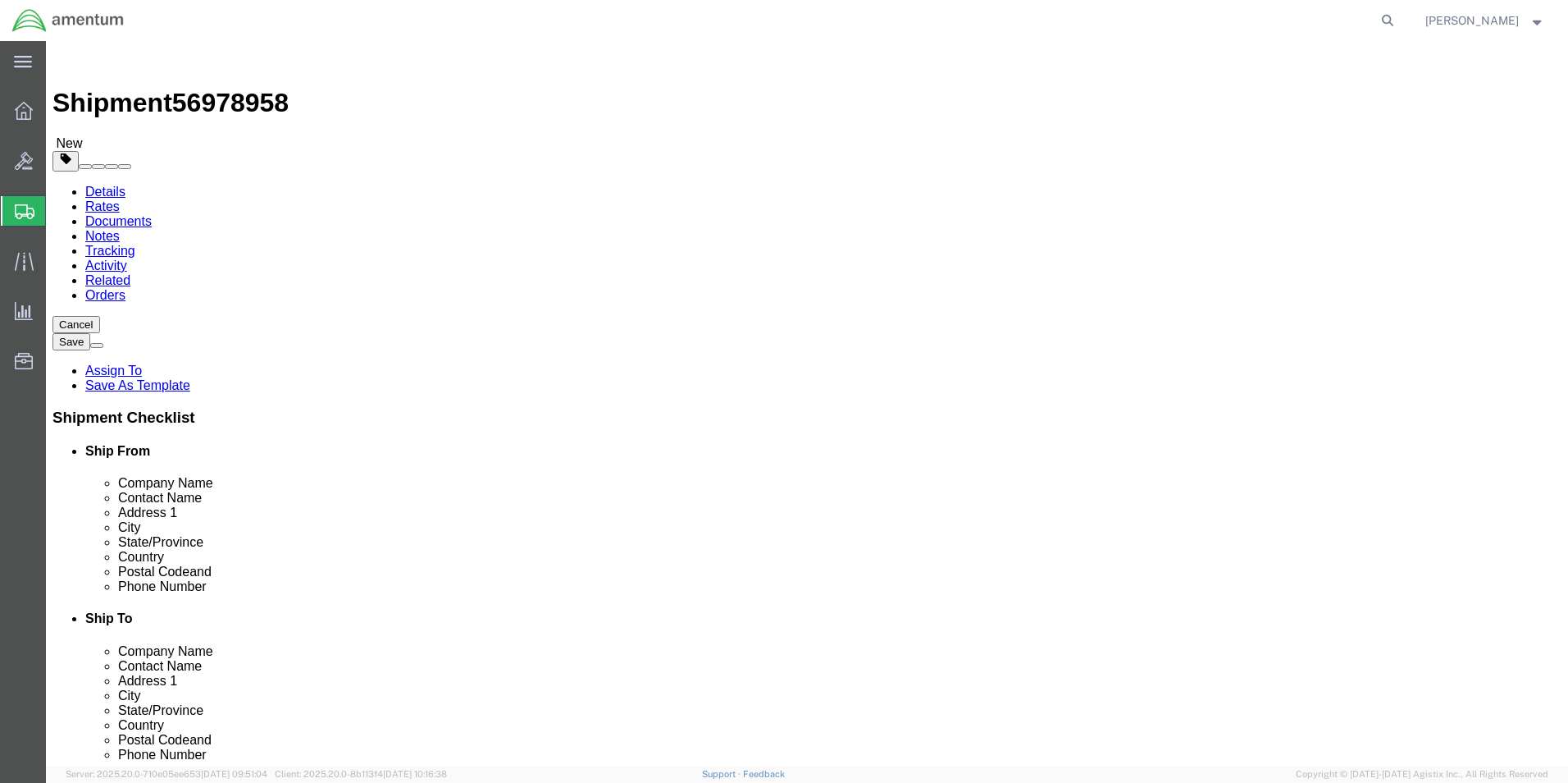
click button "Rate Shipment"
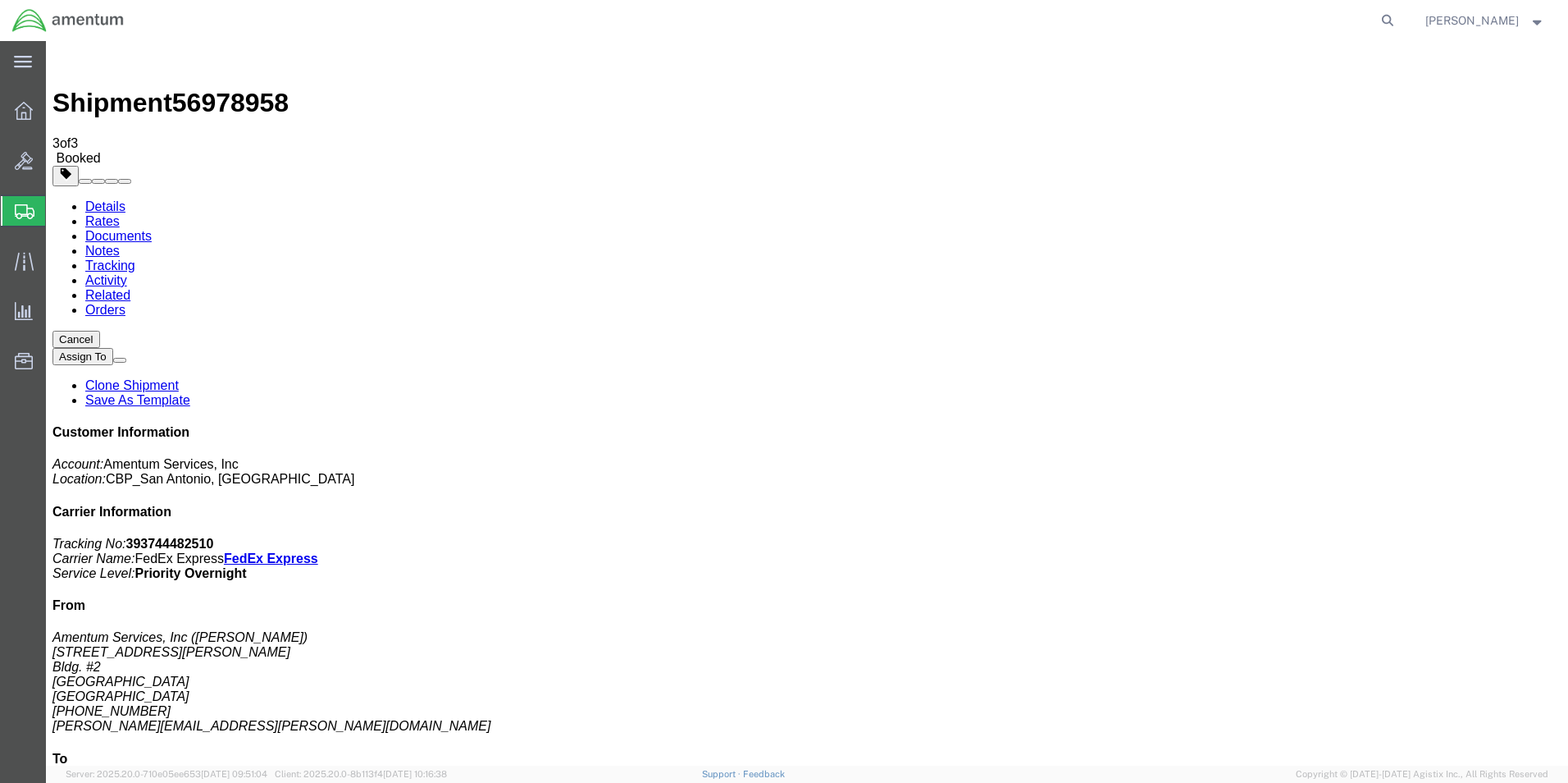
click at [96, 200] on link "Details" at bounding box center [105, 206] width 40 height 14
click link "Schedule pickup request"
